Goal: Contribute content: Add original content to the website for others to see

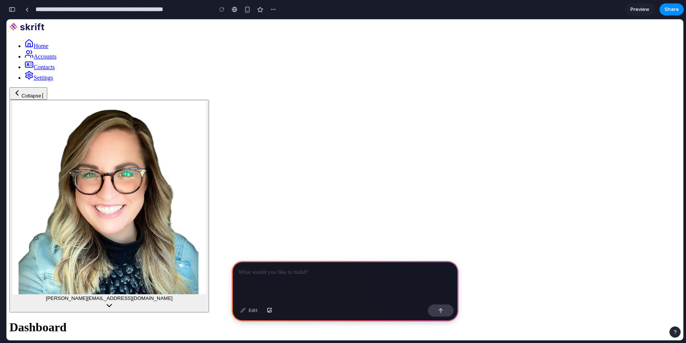
click at [293, 268] on p at bounding box center [344, 272] width 213 height 9
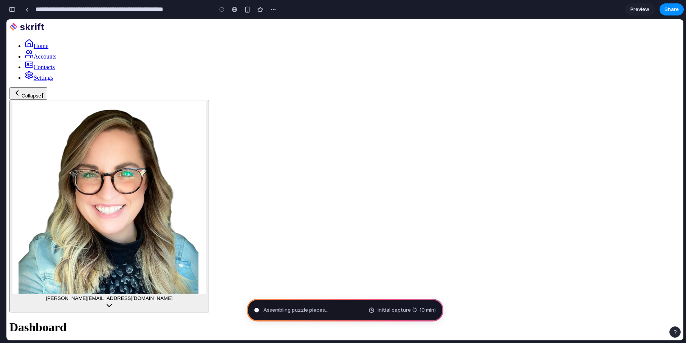
type input "**********"
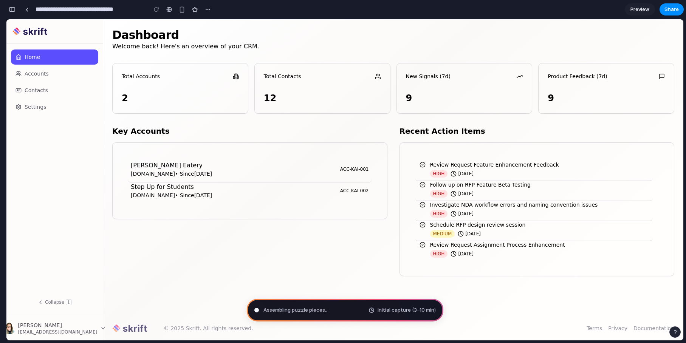
click at [76, 328] on div "Erika erikajanebaker@gmail.com" at bounding box center [57, 329] width 79 height 14
click at [93, 327] on button "Erika erikajanebaker@gmail.com" at bounding box center [54, 328] width 84 height 12
click at [55, 303] on span "Collapse" at bounding box center [54, 302] width 19 height 6
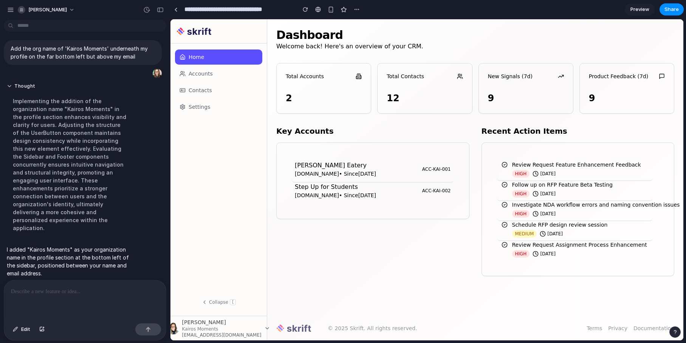
click at [258, 329] on button "Erika Kairos Moments erikajanebaker@gmail.com" at bounding box center [219, 328] width 84 height 12
click at [52, 290] on p at bounding box center [85, 291] width 148 height 9
click at [25, 330] on span "Edit" at bounding box center [25, 330] width 9 height 8
click at [242, 324] on div at bounding box center [426, 179] width 513 height 321
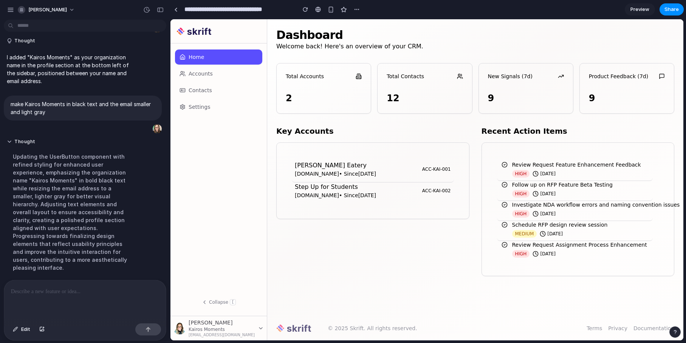
scroll to position [90, 0]
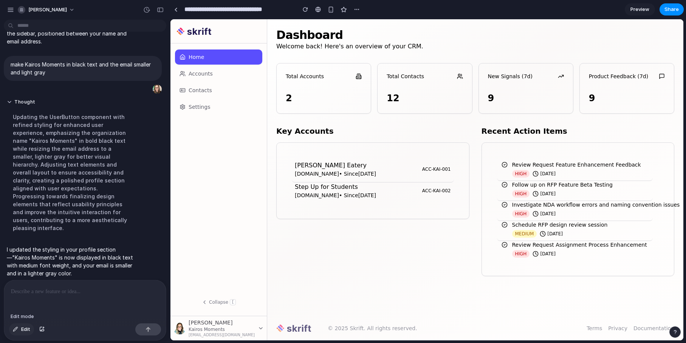
click at [19, 331] on button "Edit" at bounding box center [21, 330] width 25 height 12
click at [244, 328] on div at bounding box center [426, 179] width 513 height 321
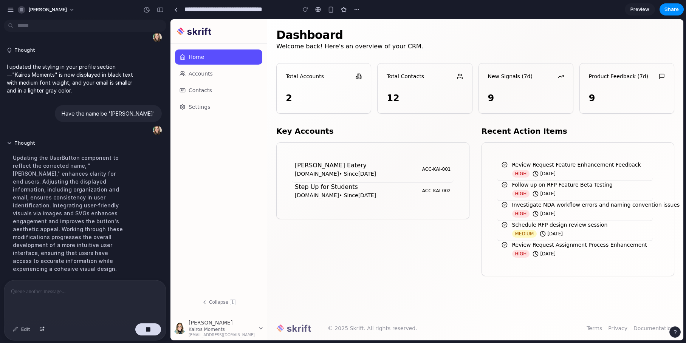
scroll to position [167, 0]
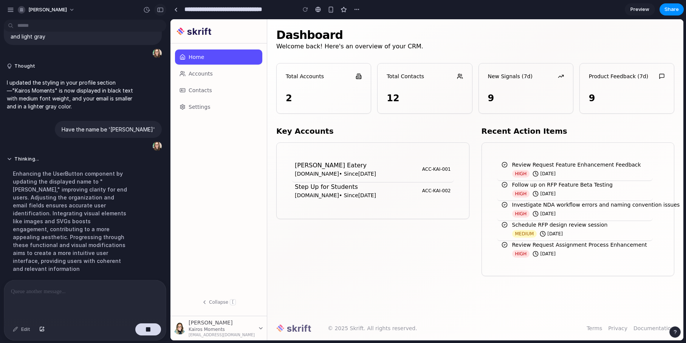
click at [162, 6] on button "button" at bounding box center [160, 10] width 12 height 12
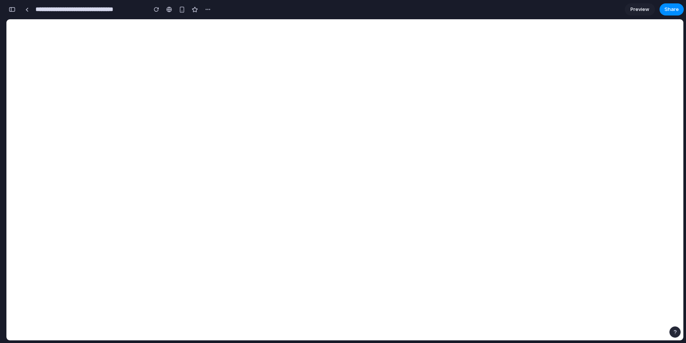
scroll to position [0, 0]
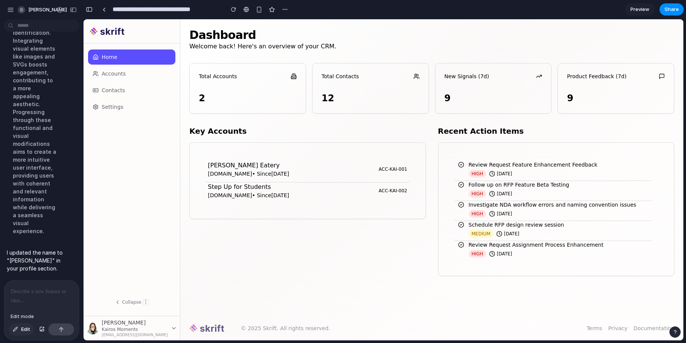
click at [22, 331] on span "Edit" at bounding box center [25, 330] width 9 height 8
click at [8, 7] on div "button" at bounding box center [10, 9] width 7 height 7
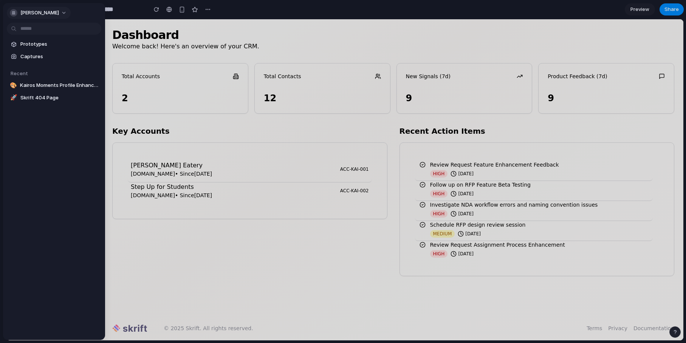
click at [38, 9] on span "[PERSON_NAME]" at bounding box center [39, 13] width 39 height 8
click at [44, 11] on div "Settings Invite members Change theme Sign out" at bounding box center [343, 171] width 686 height 343
click at [28, 33] on body "**********" at bounding box center [343, 171] width 686 height 343
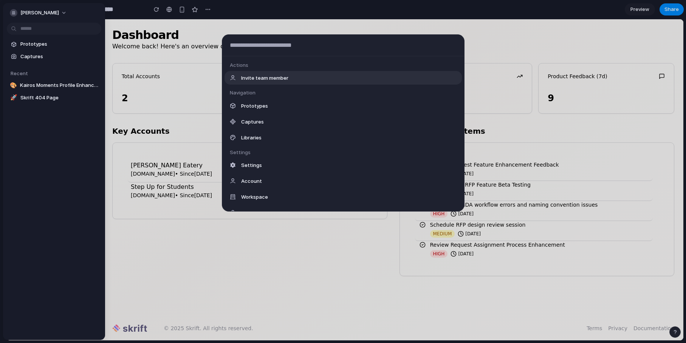
click at [46, 85] on div "Actions Invite team member Navigation Prototypes Captures Libraries Settings Se…" at bounding box center [343, 171] width 686 height 343
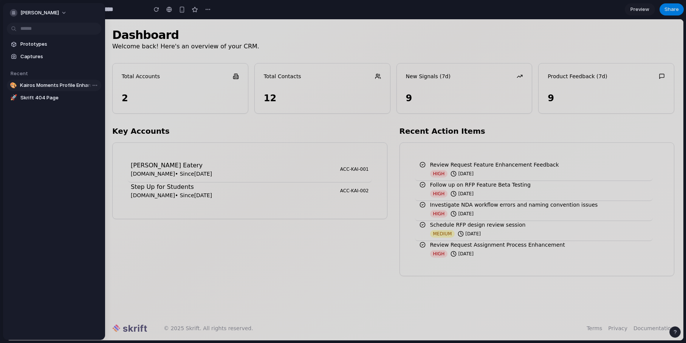
click at [81, 85] on span "Kairos Moments Profile Enhancement" at bounding box center [59, 86] width 78 height 8
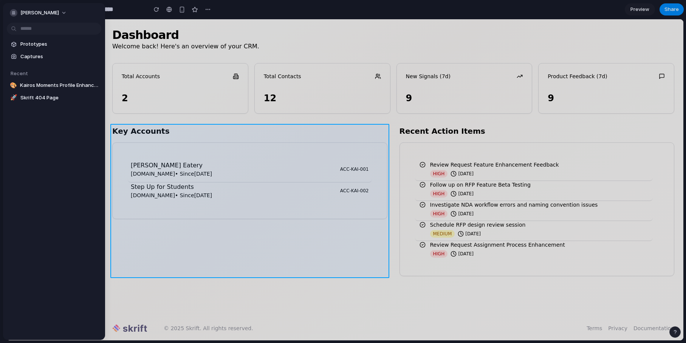
click at [271, 252] on div at bounding box center [384, 179] width 600 height 321
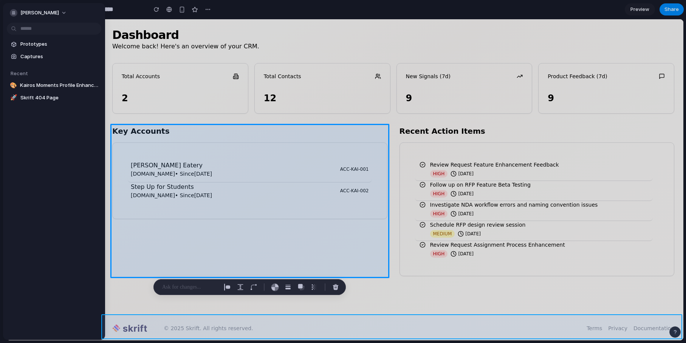
click at [514, 315] on div at bounding box center [384, 179] width 600 height 321
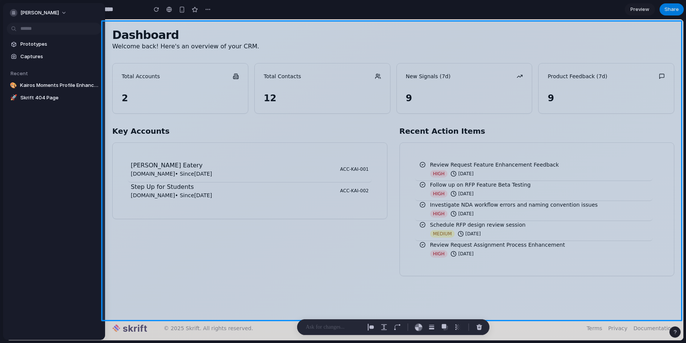
click at [485, 6] on div at bounding box center [343, 171] width 686 height 343
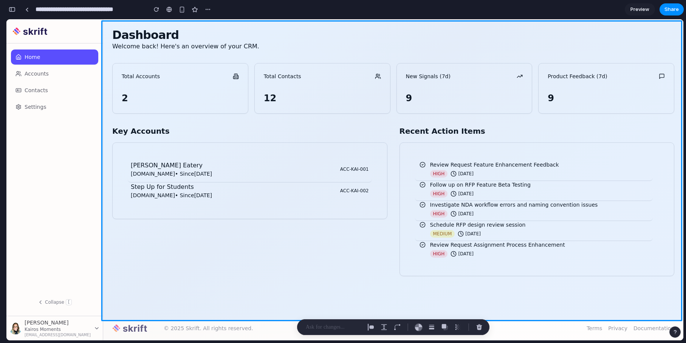
click at [13, 11] on div "button" at bounding box center [12, 9] width 7 height 5
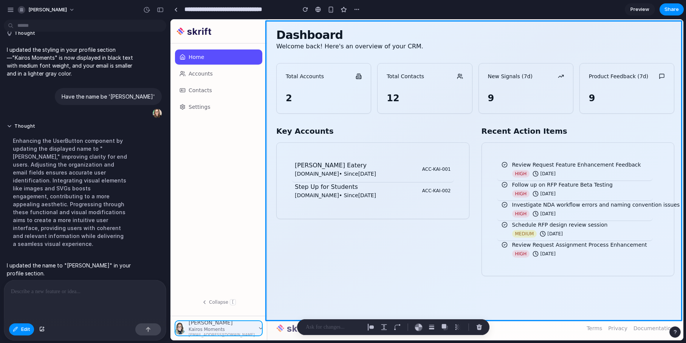
drag, startPoint x: 29, startPoint y: 330, endPoint x: 29, endPoint y: 320, distance: 9.5
click at [28, 330] on div at bounding box center [344, 179] width 677 height 321
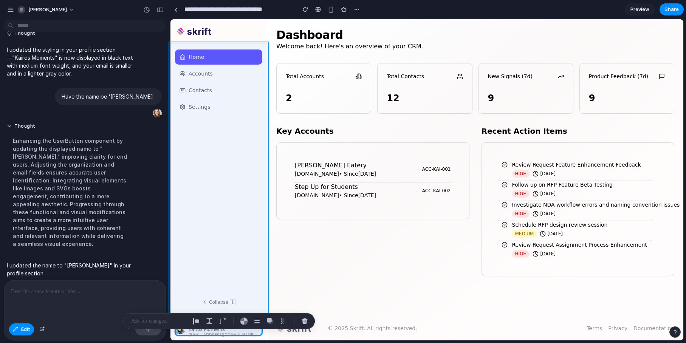
click at [37, 291] on div at bounding box center [344, 179] width 677 height 321
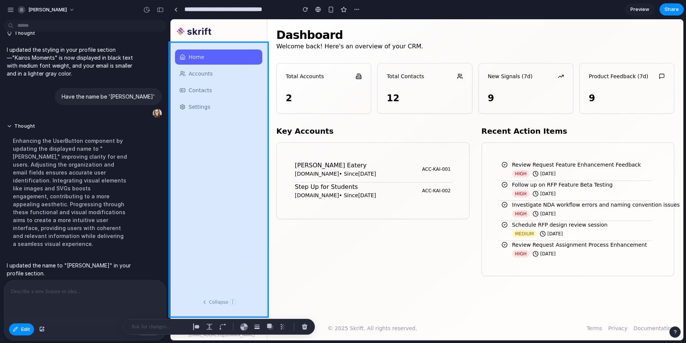
click at [21, 328] on div at bounding box center [344, 179] width 677 height 321
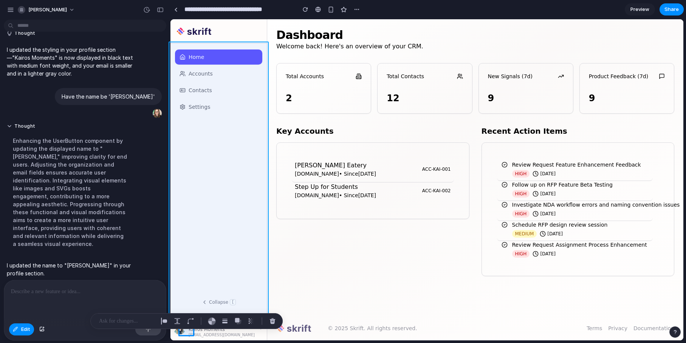
click at [31, 282] on div at bounding box center [344, 179] width 677 height 321
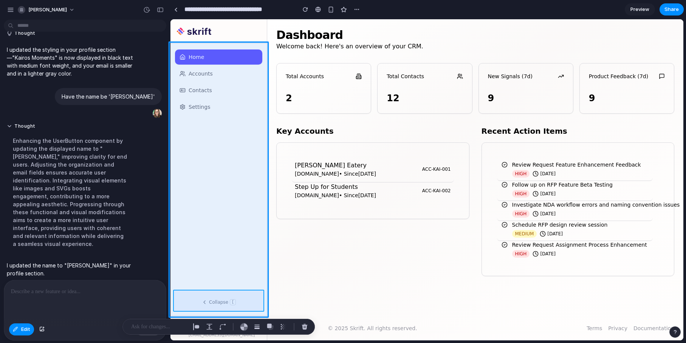
click at [60, 294] on div at bounding box center [344, 179] width 677 height 321
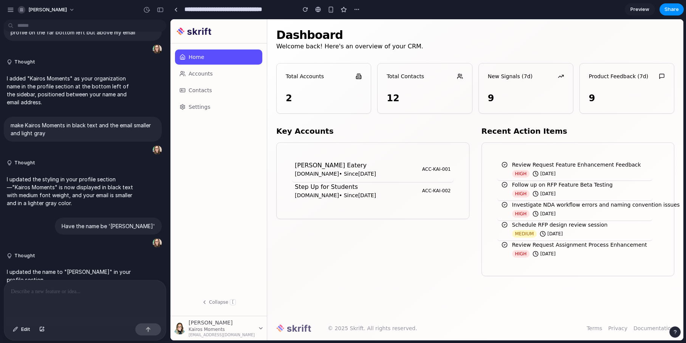
scroll to position [44, 0]
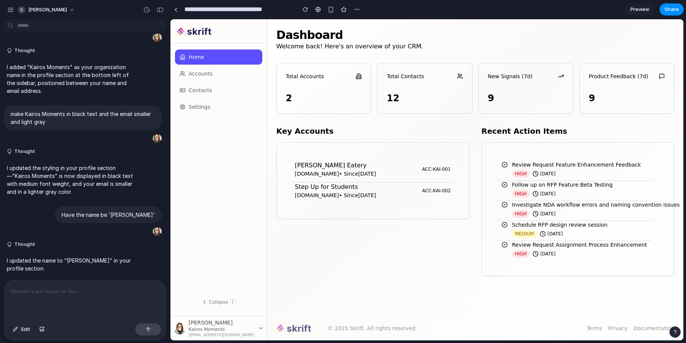
click at [69, 289] on p at bounding box center [85, 291] width 148 height 9
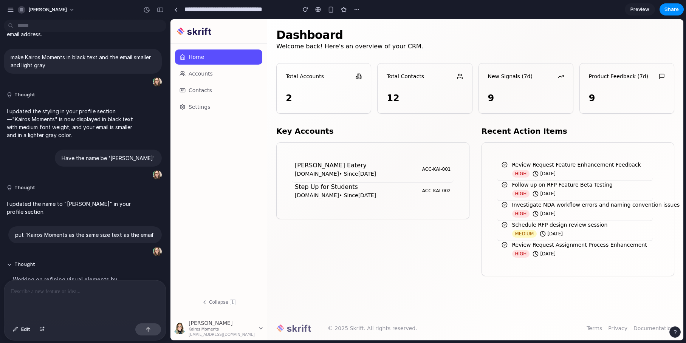
scroll to position [236, 0]
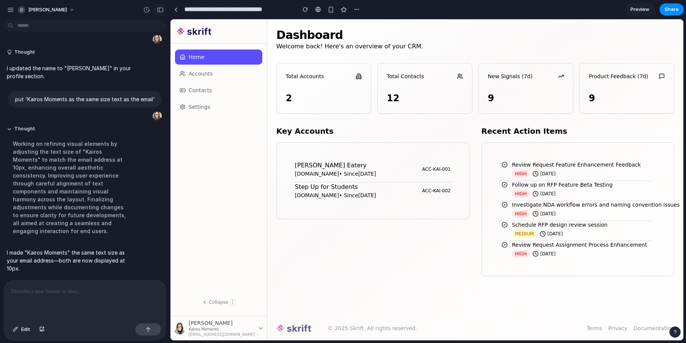
click at [161, 11] on div "button" at bounding box center [160, 9] width 7 height 5
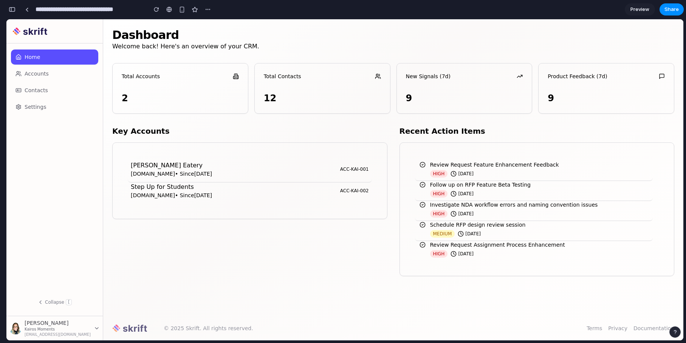
scroll to position [355, 0]
